Goal: Task Accomplishment & Management: Use online tool/utility

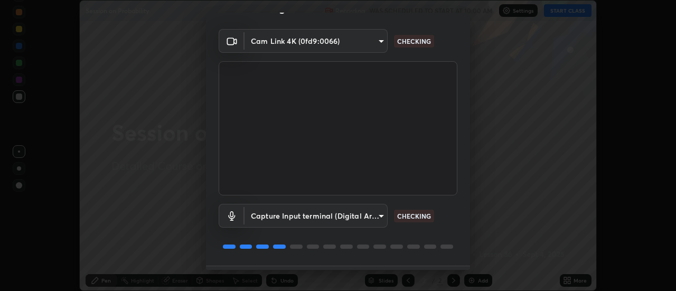
scroll to position [55, 0]
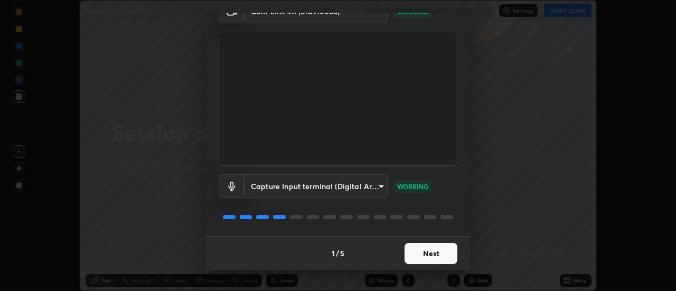
click at [426, 257] on button "Next" at bounding box center [431, 253] width 53 height 21
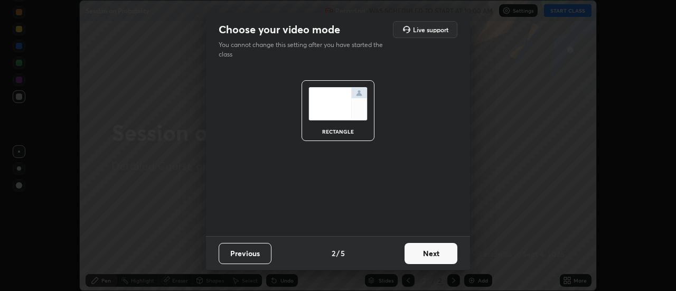
click at [427, 254] on button "Next" at bounding box center [431, 253] width 53 height 21
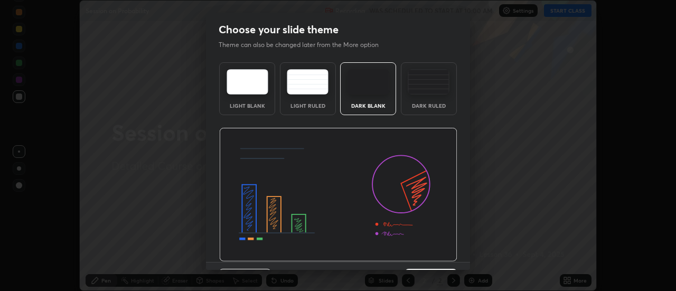
click at [427, 256] on img at bounding box center [338, 195] width 238 height 134
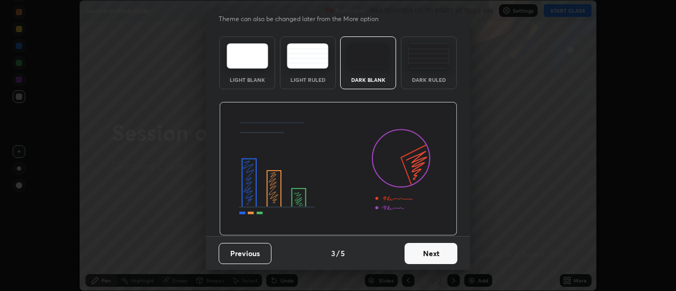
click at [430, 259] on button "Next" at bounding box center [431, 253] width 53 height 21
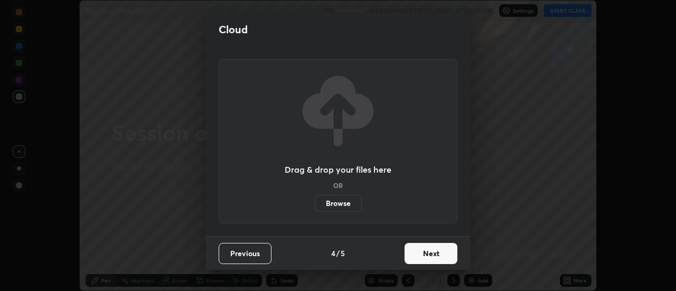
scroll to position [0, 0]
click at [428, 261] on button "Next" at bounding box center [431, 253] width 53 height 21
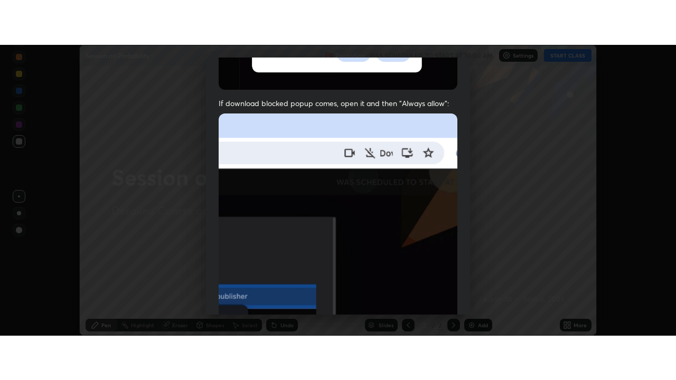
scroll to position [271, 0]
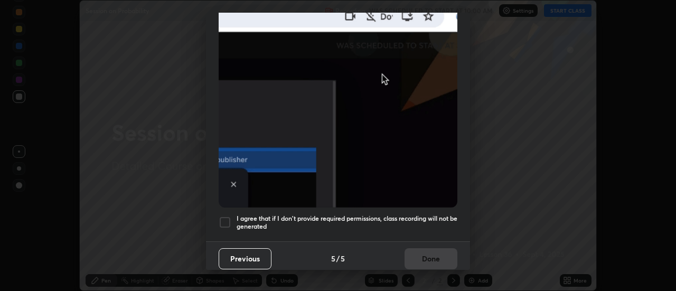
click at [231, 216] on div at bounding box center [225, 222] width 13 height 13
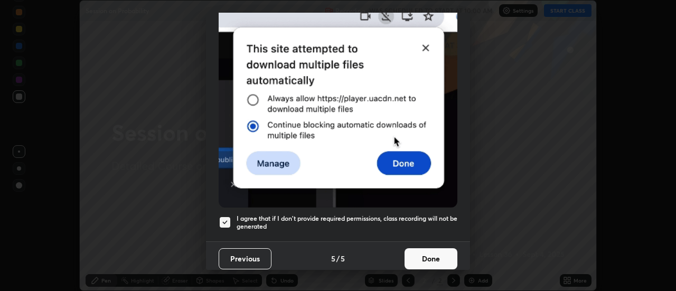
click at [427, 253] on button "Done" at bounding box center [431, 258] width 53 height 21
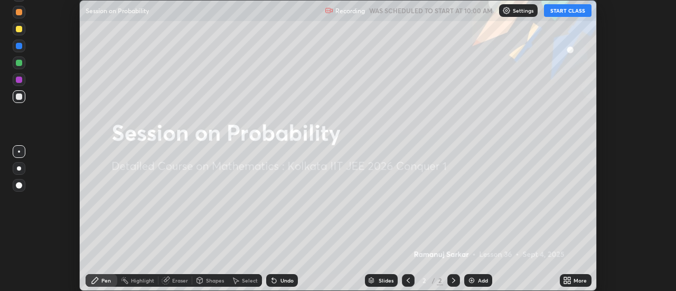
click at [560, 15] on button "START CLASS" at bounding box center [568, 10] width 48 height 13
click at [566, 282] on icon at bounding box center [565, 282] width 3 height 3
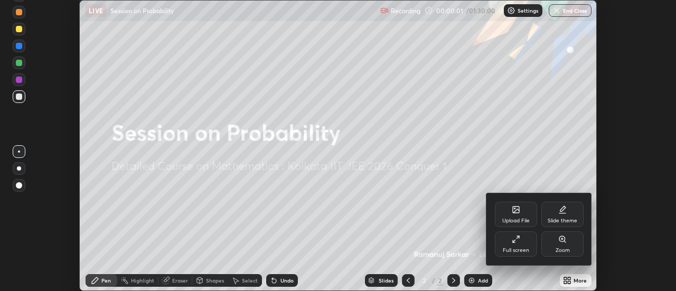
click at [516, 245] on div "Full screen" at bounding box center [516, 243] width 42 height 25
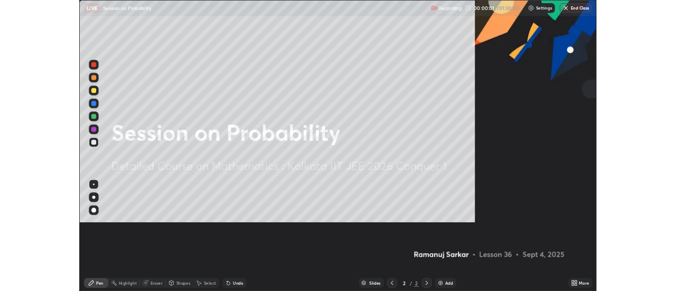
scroll to position [380, 676]
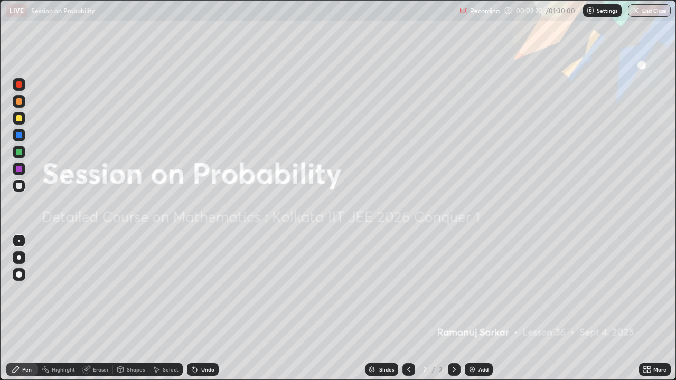
click at [479, 291] on div "Add" at bounding box center [484, 369] width 10 height 5
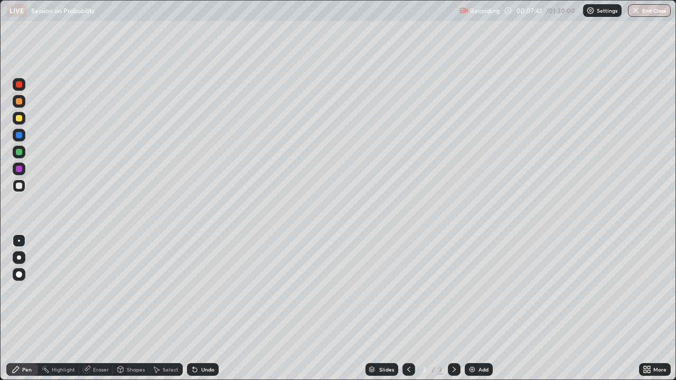
click at [21, 118] on div at bounding box center [19, 118] width 6 height 6
click at [20, 152] on div at bounding box center [19, 152] width 6 height 6
click at [24, 257] on div at bounding box center [19, 257] width 13 height 13
click at [22, 88] on div at bounding box center [19, 84] width 13 height 13
click at [481, 291] on div "Add" at bounding box center [484, 369] width 10 height 5
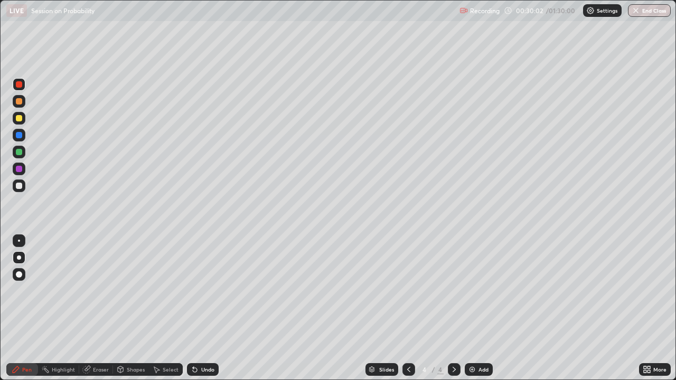
click at [18, 120] on div at bounding box center [19, 118] width 6 height 6
click at [163, 291] on div "Select" at bounding box center [171, 369] width 16 height 5
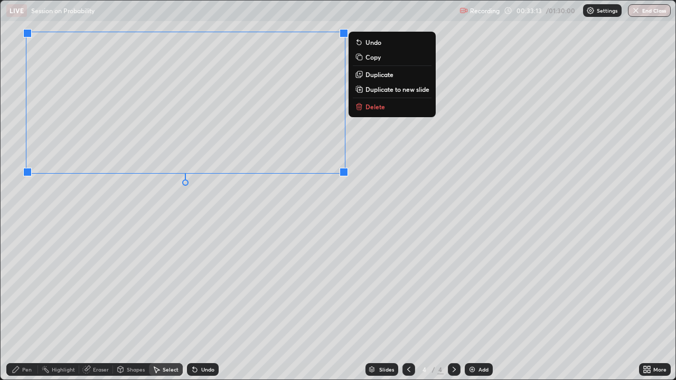
click at [262, 286] on div "0 ° Undo Copy Duplicate Duplicate to new slide Delete" at bounding box center [338, 190] width 675 height 379
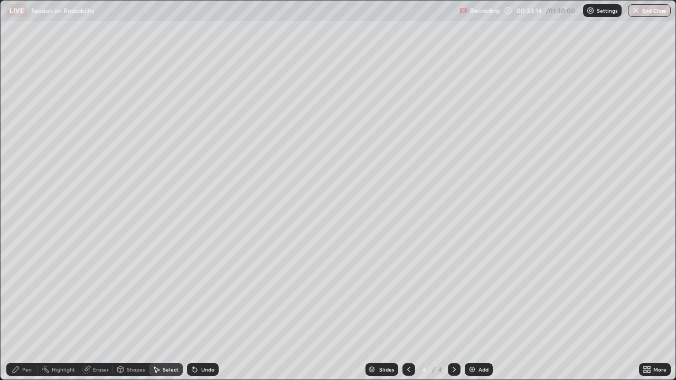
click at [26, 291] on div "Pen" at bounding box center [27, 369] width 10 height 5
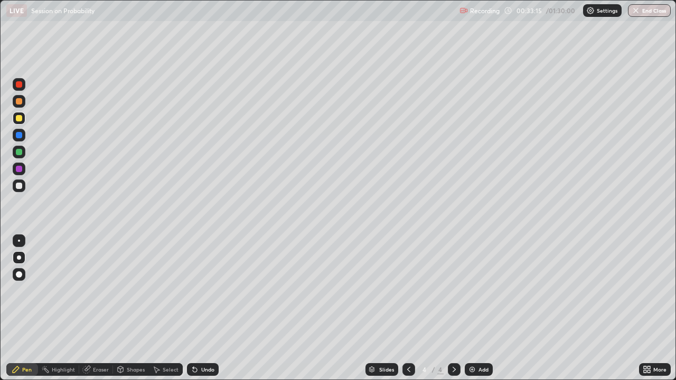
click at [20, 153] on div at bounding box center [19, 152] width 6 height 6
click at [21, 102] on div at bounding box center [19, 101] width 6 height 6
click at [20, 151] on div at bounding box center [19, 152] width 6 height 6
click at [202, 291] on div "Undo" at bounding box center [207, 369] width 13 height 5
click at [21, 102] on div at bounding box center [19, 101] width 6 height 6
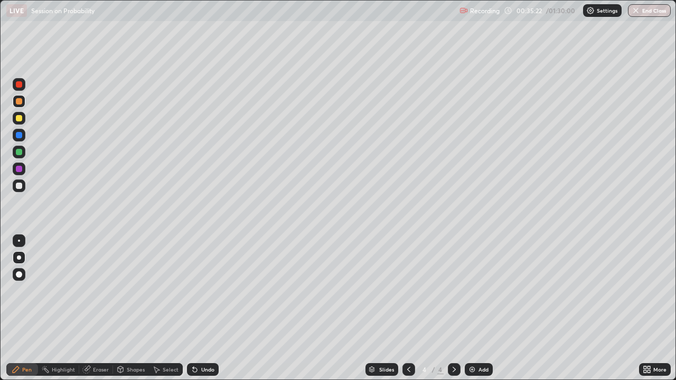
click at [17, 153] on div at bounding box center [19, 152] width 6 height 6
click at [21, 102] on div at bounding box center [19, 101] width 6 height 6
click at [473, 291] on img at bounding box center [472, 370] width 8 height 8
click at [20, 152] on div at bounding box center [19, 152] width 6 height 6
click at [408, 291] on icon at bounding box center [409, 370] width 8 height 8
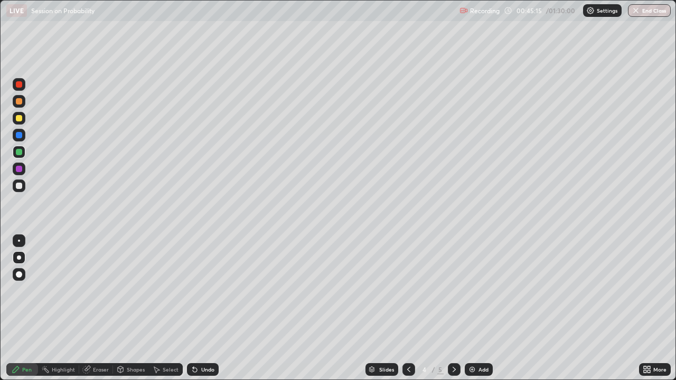
click at [454, 291] on icon at bounding box center [454, 370] width 8 height 8
click at [20, 136] on div at bounding box center [19, 135] width 6 height 6
click at [18, 117] on div at bounding box center [19, 118] width 6 height 6
click at [97, 291] on div "Eraser" at bounding box center [101, 369] width 16 height 5
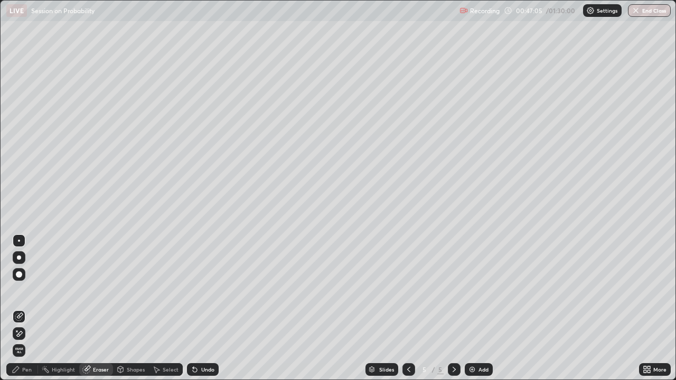
click at [24, 291] on div "Pen" at bounding box center [22, 369] width 32 height 13
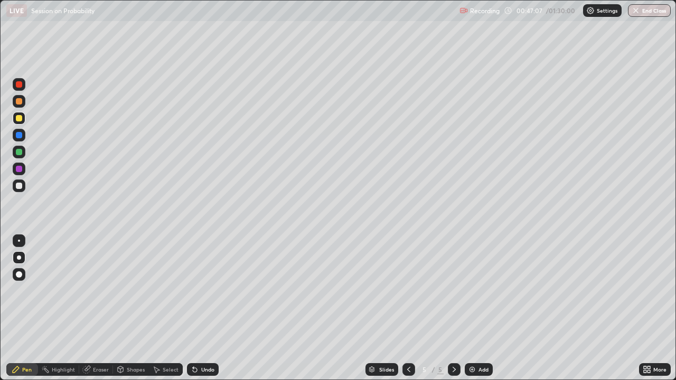
click at [21, 151] on div at bounding box center [19, 152] width 6 height 6
click at [102, 291] on div "Eraser" at bounding box center [101, 369] width 16 height 5
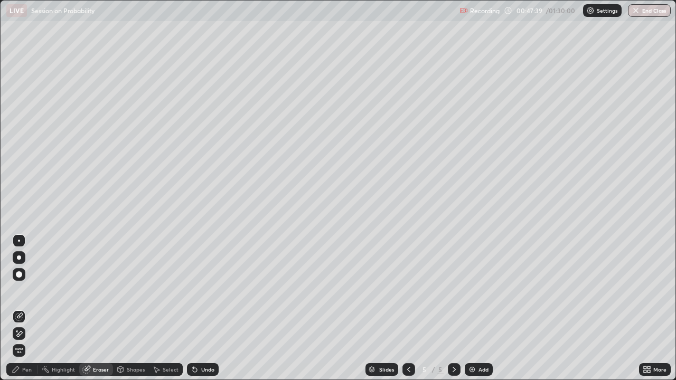
click at [21, 291] on div "Pen" at bounding box center [22, 369] width 32 height 13
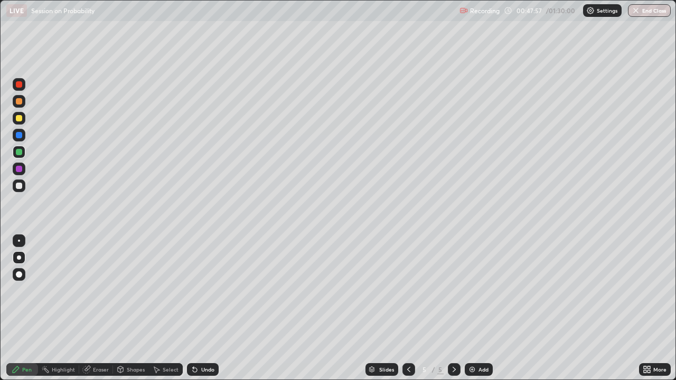
click at [21, 118] on div at bounding box center [19, 118] width 6 height 6
click at [24, 132] on div at bounding box center [19, 135] width 13 height 13
click at [19, 188] on div at bounding box center [19, 186] width 6 height 6
click at [448, 291] on div at bounding box center [454, 369] width 13 height 13
click at [475, 291] on img at bounding box center [472, 370] width 8 height 8
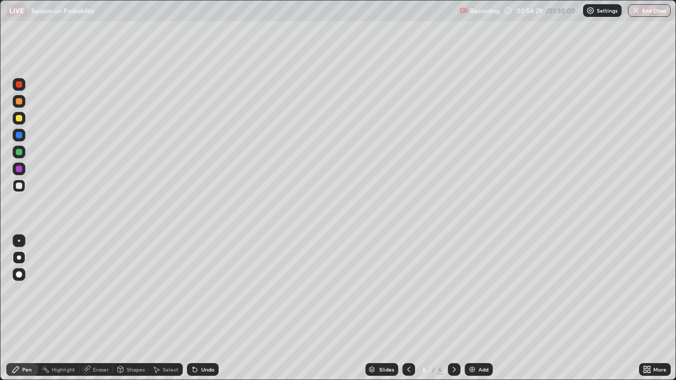
click at [213, 291] on div "Undo" at bounding box center [203, 369] width 32 height 13
click at [212, 291] on div "Undo" at bounding box center [203, 369] width 32 height 13
click at [210, 291] on div "Undo" at bounding box center [203, 369] width 32 height 13
click at [208, 291] on div "Undo" at bounding box center [207, 369] width 13 height 5
click at [206, 291] on div "Undo" at bounding box center [207, 369] width 13 height 5
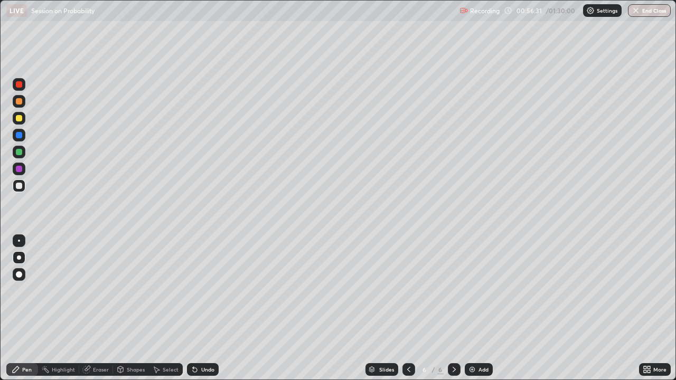
click at [206, 291] on div "Undo" at bounding box center [203, 369] width 32 height 13
click at [211, 291] on div "Undo" at bounding box center [207, 369] width 13 height 5
click at [211, 291] on div "Undo" at bounding box center [203, 369] width 32 height 13
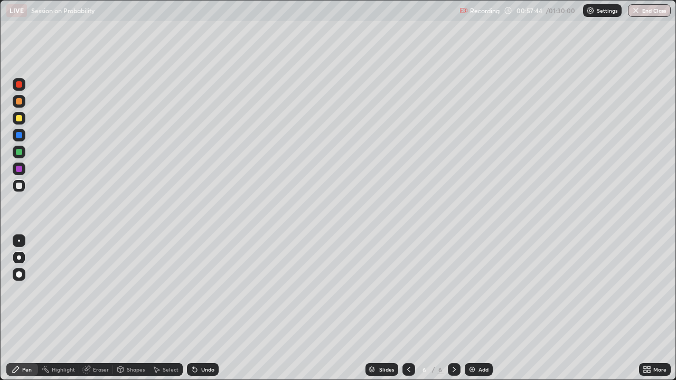
click at [599, 291] on div "Slides 6 / 6 Add" at bounding box center [429, 369] width 421 height 21
click at [614, 291] on div "Slides 6 / 6 Add" at bounding box center [429, 369] width 421 height 21
click at [166, 291] on div "Select" at bounding box center [171, 369] width 16 height 5
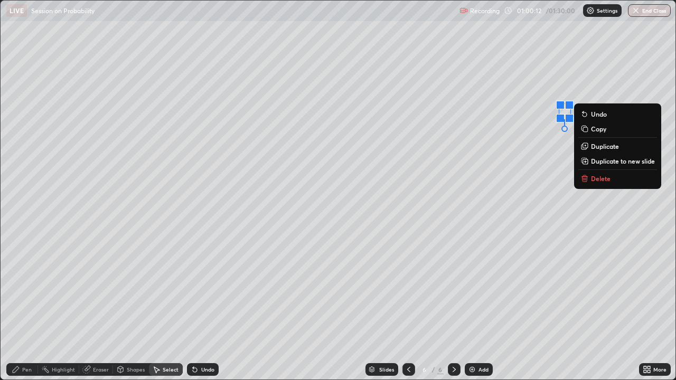
click at [495, 77] on div "0 ° Undo Copy Duplicate Duplicate to new slide Delete" at bounding box center [338, 190] width 675 height 379
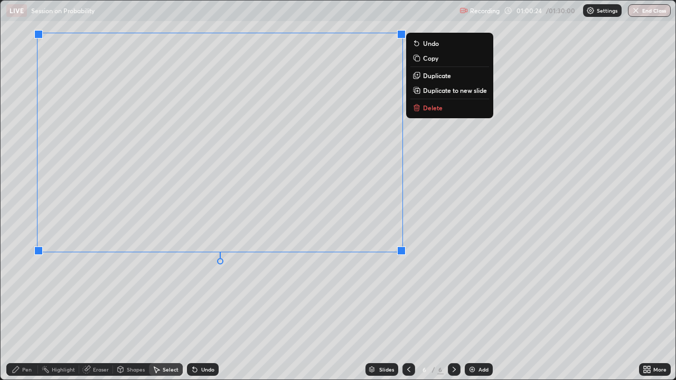
click at [353, 291] on div "0 ° Undo Copy Duplicate Duplicate to new slide Delete" at bounding box center [338, 190] width 675 height 379
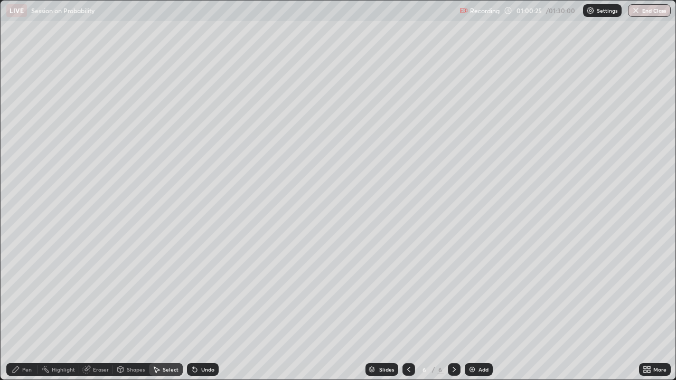
click at [30, 291] on div "Pen" at bounding box center [27, 369] width 10 height 5
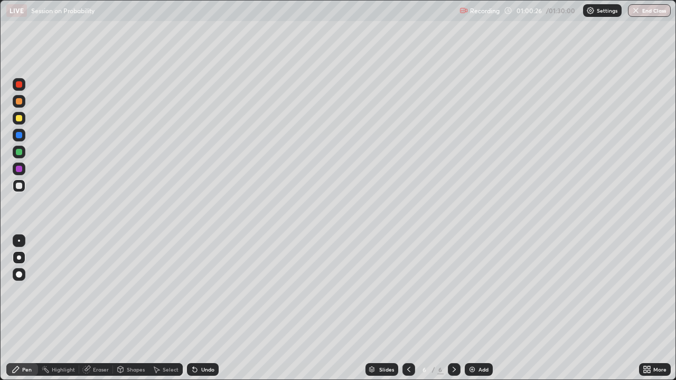
click at [18, 151] on div at bounding box center [19, 152] width 6 height 6
click at [474, 291] on img at bounding box center [472, 370] width 8 height 8
click at [100, 291] on div "Eraser" at bounding box center [101, 369] width 16 height 5
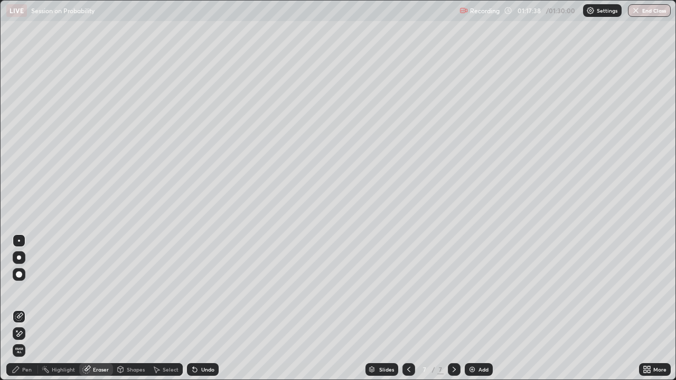
click at [26, 291] on div "Pen" at bounding box center [22, 369] width 32 height 21
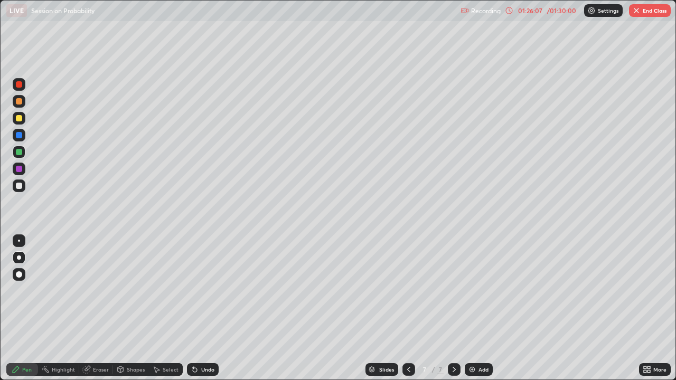
click at [18, 120] on div at bounding box center [19, 118] width 6 height 6
click at [98, 291] on div "Eraser" at bounding box center [101, 369] width 16 height 5
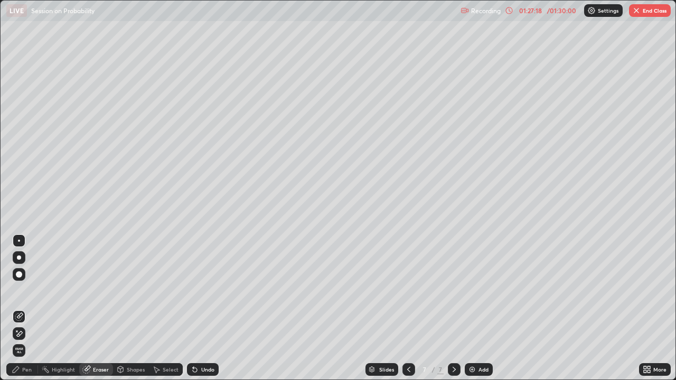
click at [16, 258] on div at bounding box center [19, 257] width 13 height 13
click at [25, 291] on div "Pen" at bounding box center [27, 369] width 10 height 5
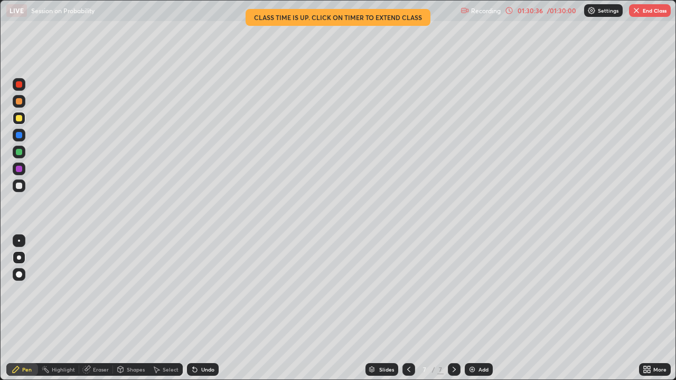
click at [645, 10] on button "End Class" at bounding box center [650, 10] width 42 height 13
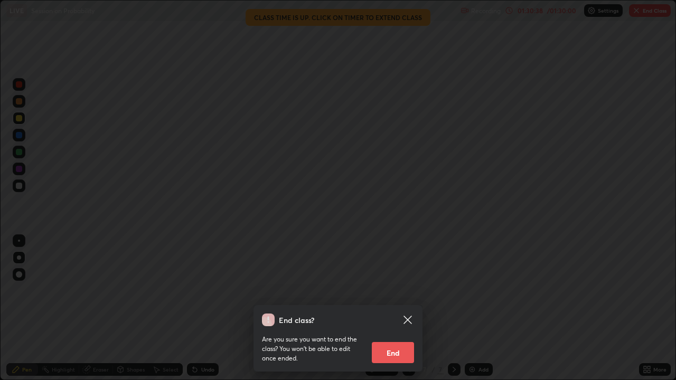
click at [387, 291] on button "End" at bounding box center [393, 352] width 42 height 21
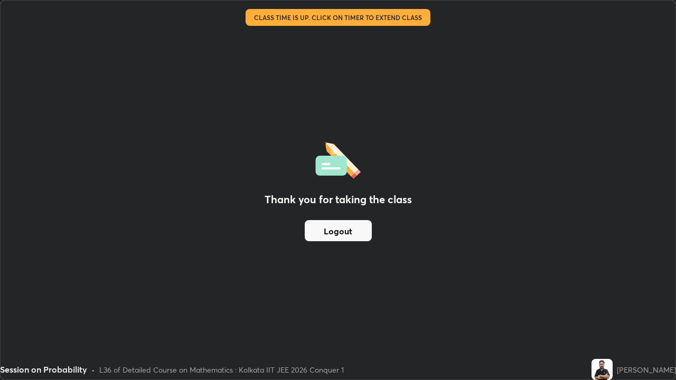
click at [338, 38] on div "Thank you for taking the class Logout" at bounding box center [338, 190] width 675 height 379
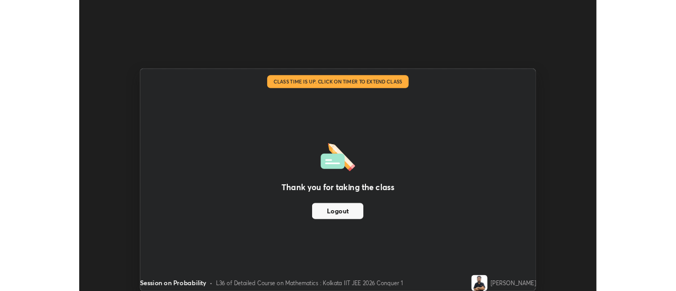
scroll to position [52540, 52155]
